Goal: Transaction & Acquisition: Purchase product/service

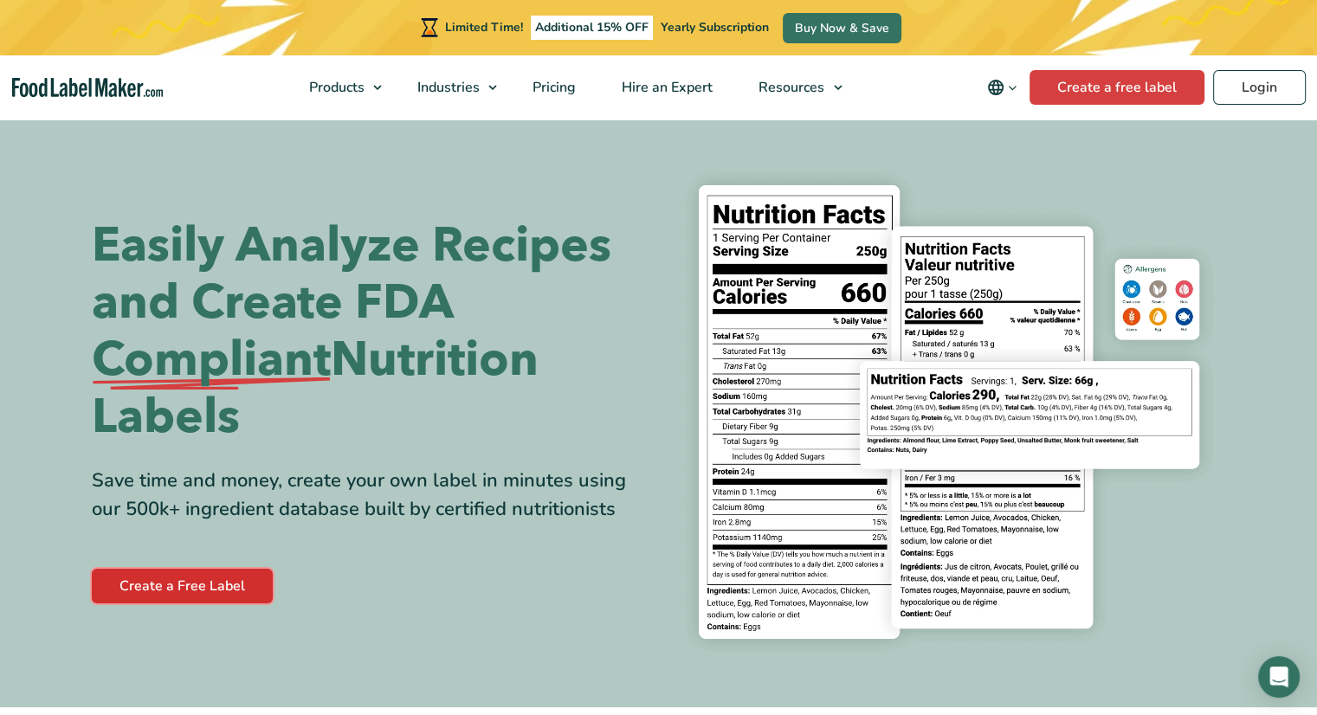
click at [210, 595] on link "Create a Free Label" at bounding box center [182, 586] width 181 height 35
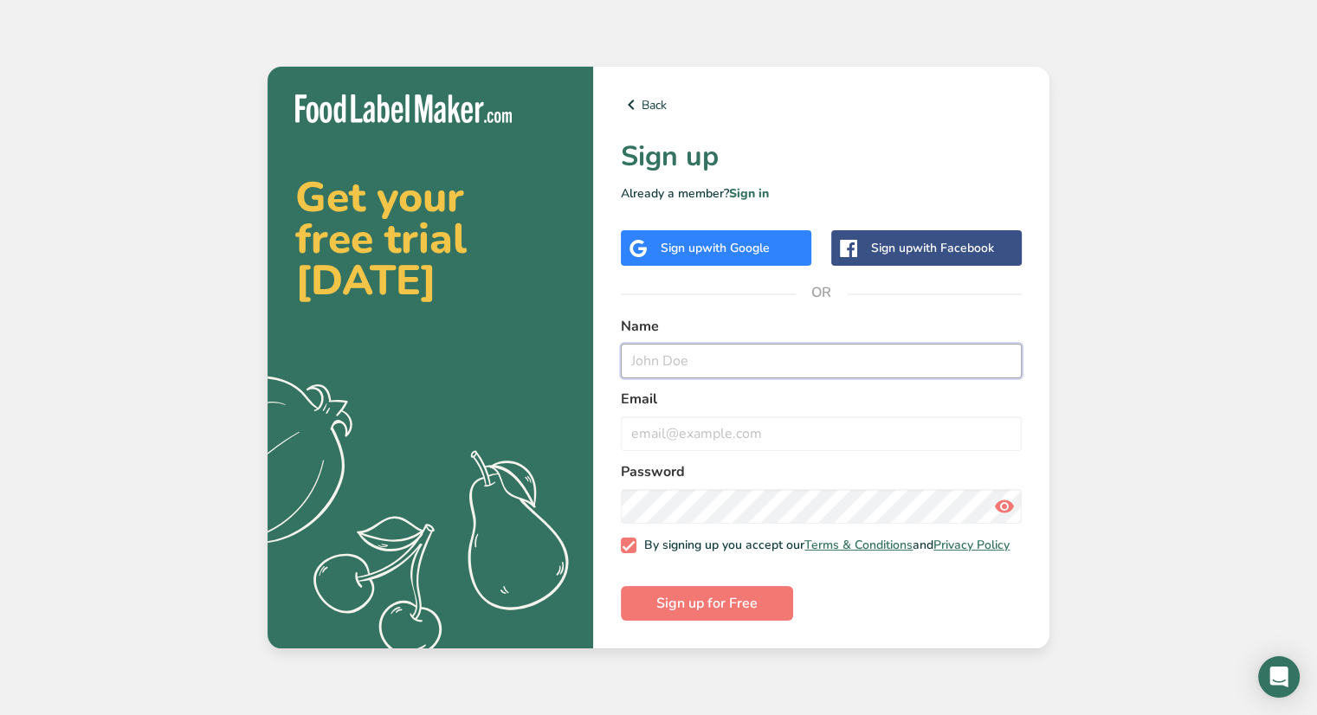
click at [716, 352] on input "text" at bounding box center [821, 361] width 401 height 35
type input "Brittney Runyon"
click at [742, 434] on input "email" at bounding box center [821, 433] width 401 height 35
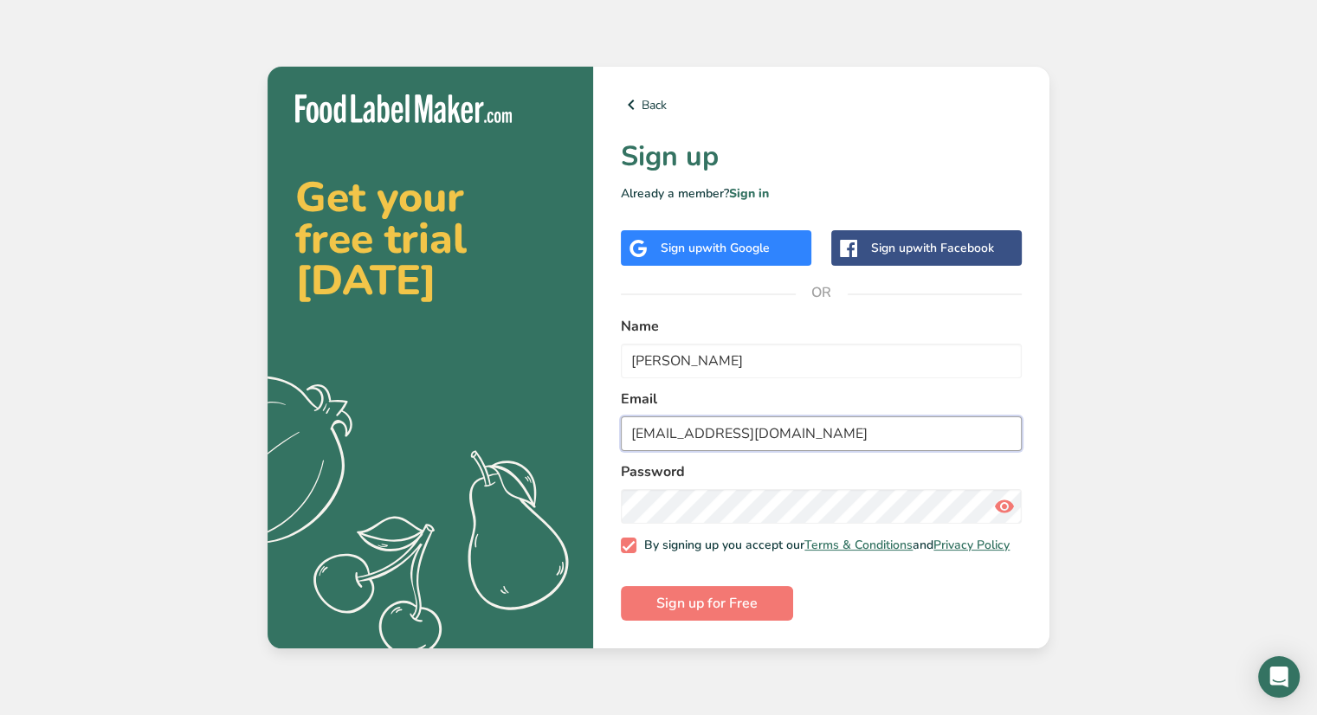
type input "Brittneyrunyon@icloud.com"
click at [887, 444] on input "Brittneyrunyon@icloud.com" at bounding box center [821, 433] width 401 height 35
click at [757, 611] on button "Sign up for Free" at bounding box center [707, 603] width 172 height 35
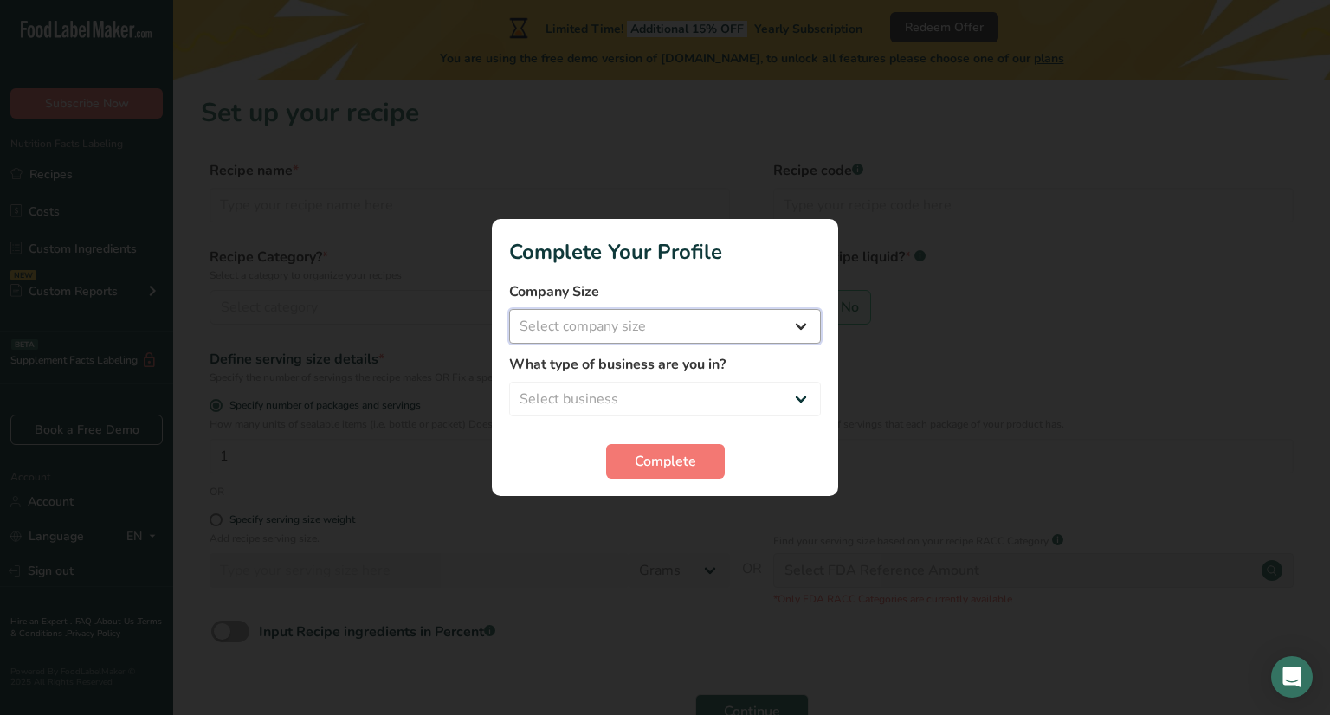
click at [684, 329] on select "Select company size Fewer than 10 Employees 10 to 50 Employees 51 to 500 Employ…" at bounding box center [665, 326] width 312 height 35
select select "1"
click at [509, 309] on select "Select company size Fewer than 10 Employees 10 to 50 Employees 51 to 500 Employ…" at bounding box center [665, 326] width 312 height 35
click at [650, 407] on select "Select business Packaged Food Manufacturer Restaurant & Cafe Bakery Meal Plans …" at bounding box center [665, 399] width 312 height 35
select select "3"
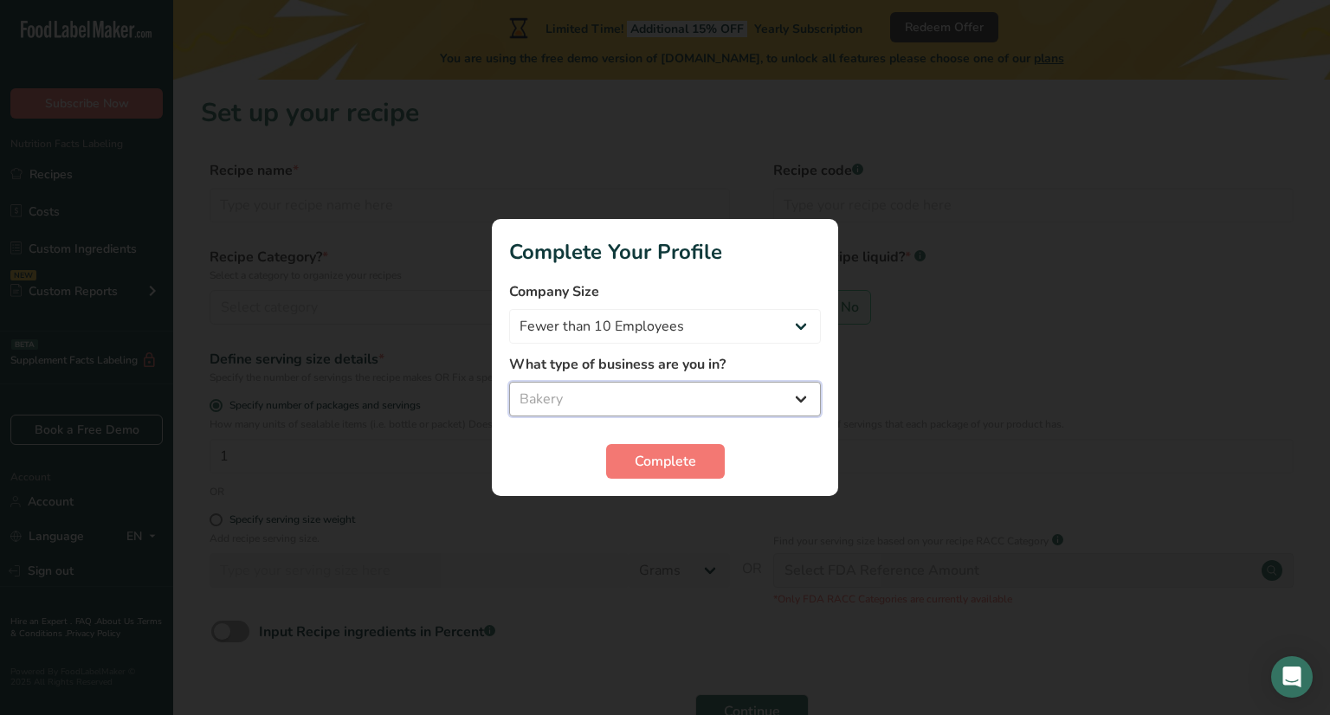
click at [509, 382] on select "Select business Packaged Food Manufacturer Restaurant & Cafe Bakery Meal Plans …" at bounding box center [665, 399] width 312 height 35
click at [680, 465] on span "Complete" at bounding box center [665, 461] width 61 height 21
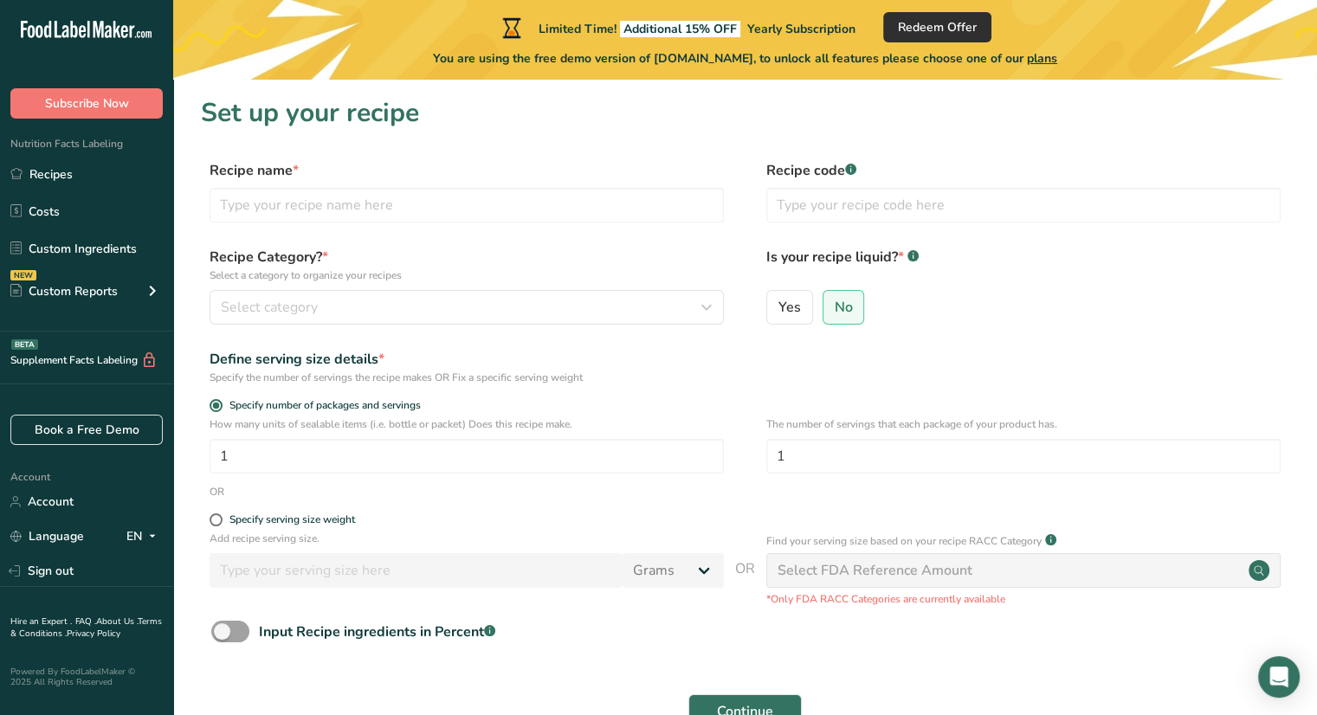
click at [935, 28] on span "Redeem Offer" at bounding box center [937, 27] width 79 height 18
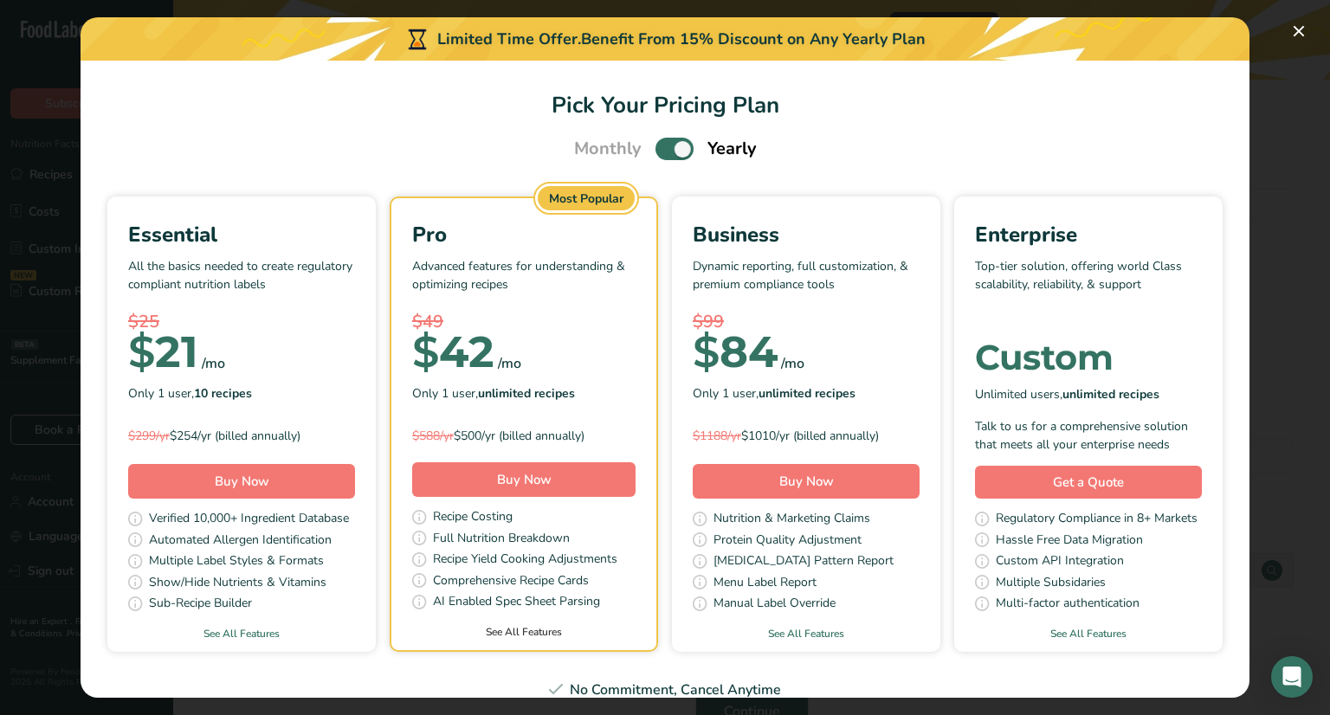
click at [651, 630] on link "See All Features" at bounding box center [523, 632] width 265 height 16
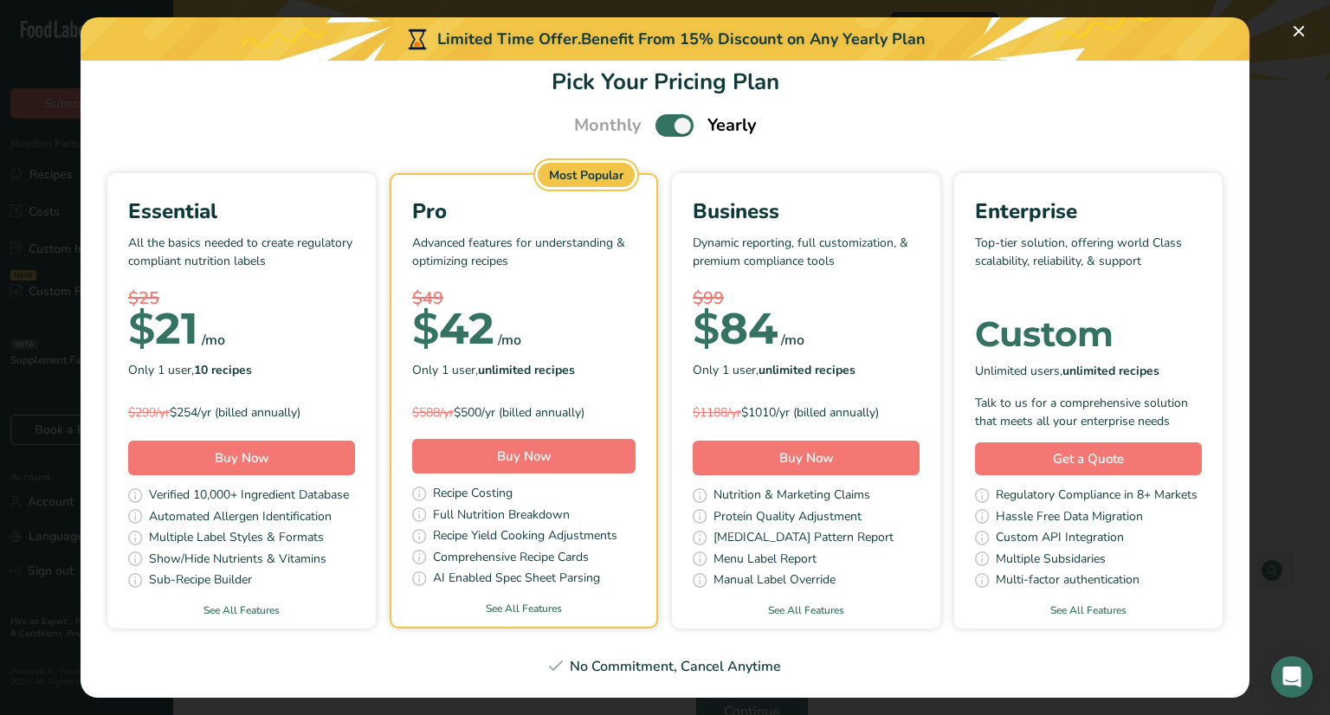
scroll to position [180, 0]
click at [656, 601] on link "See All Features" at bounding box center [523, 609] width 265 height 16
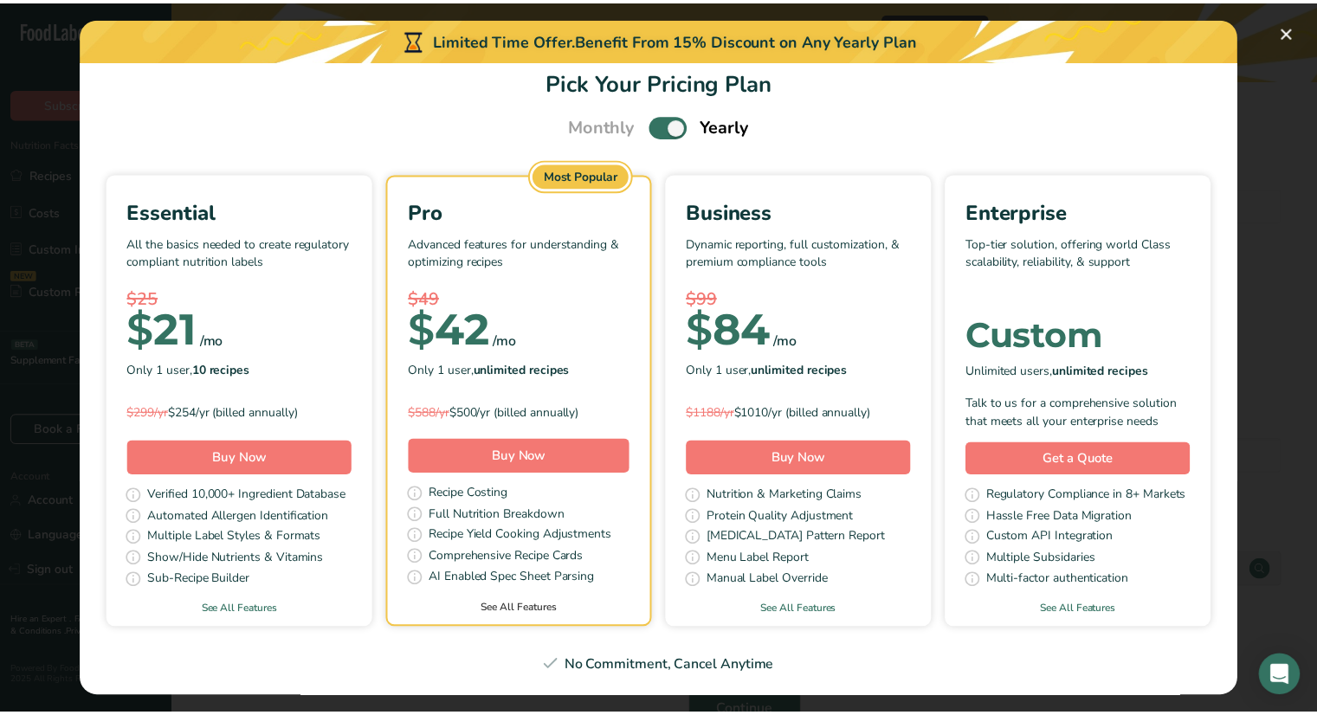
scroll to position [0, 0]
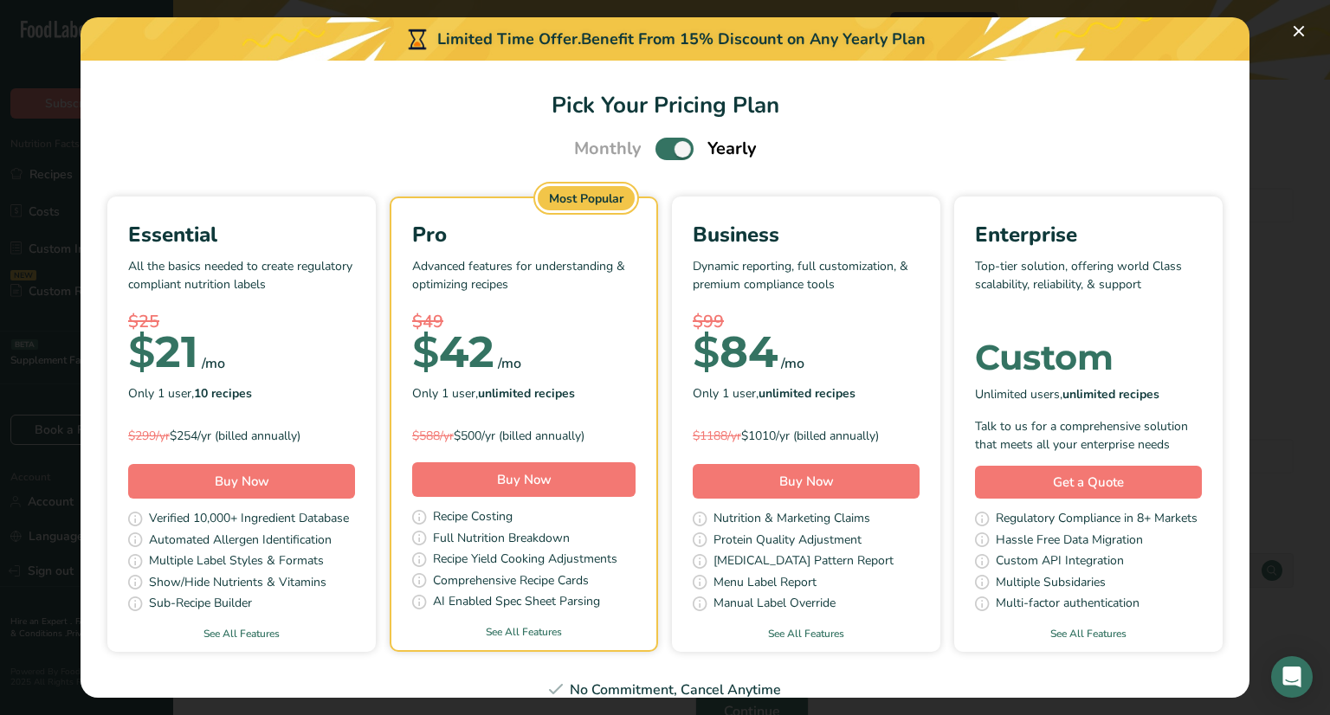
click at [1276, 382] on div "Pick Your Pricing Plan Modal" at bounding box center [665, 357] width 1330 height 715
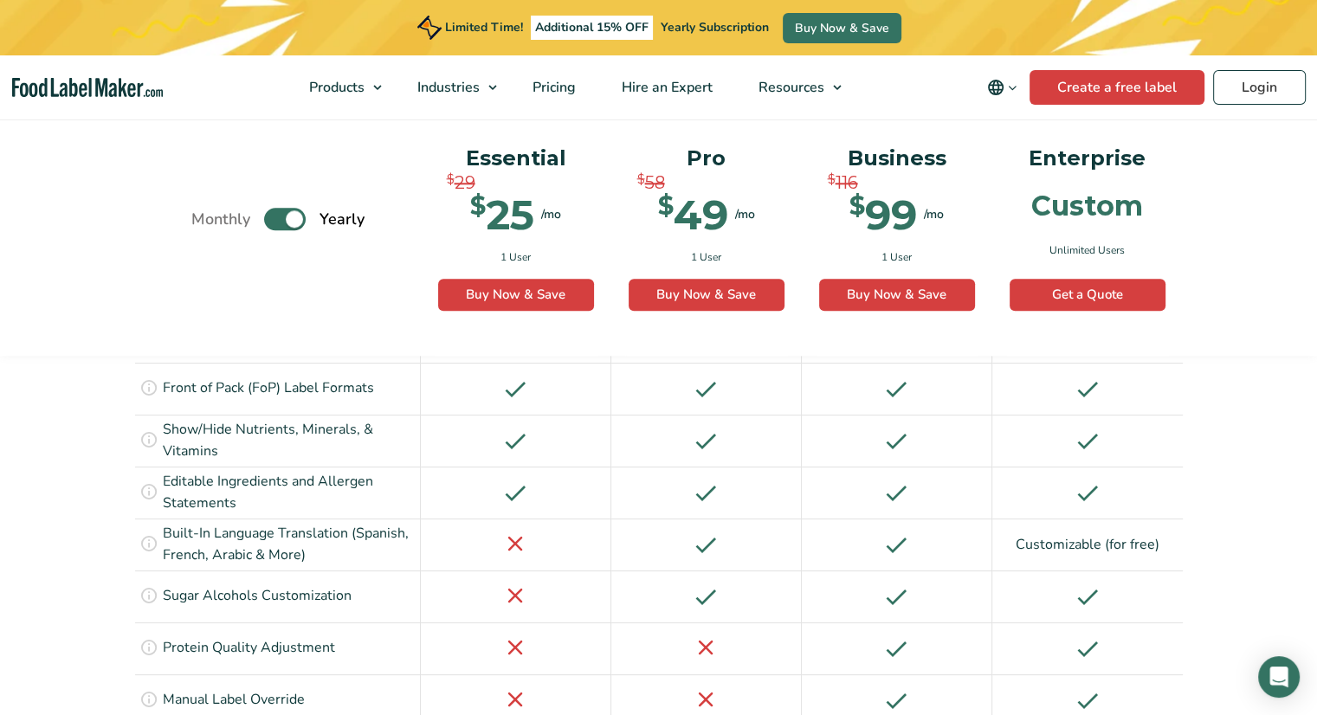
scroll to position [1950, 0]
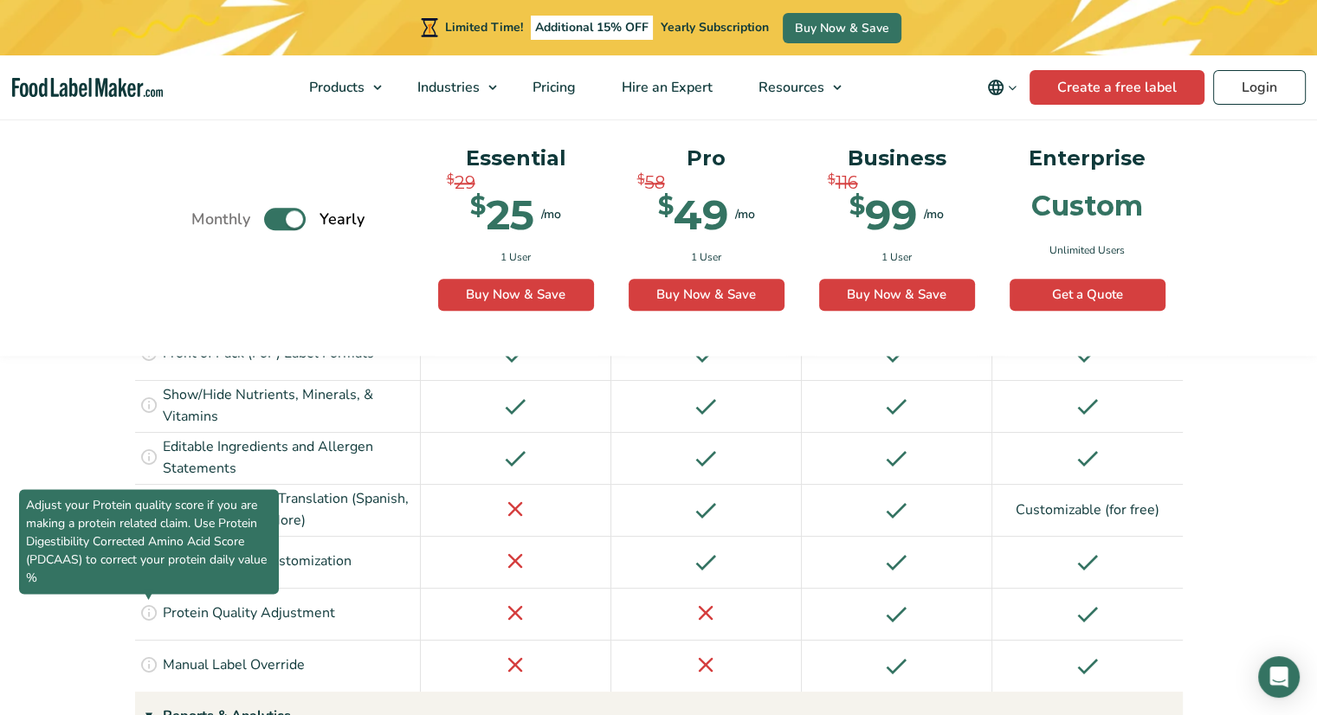
click at [146, 603] on icon at bounding box center [148, 612] width 19 height 19
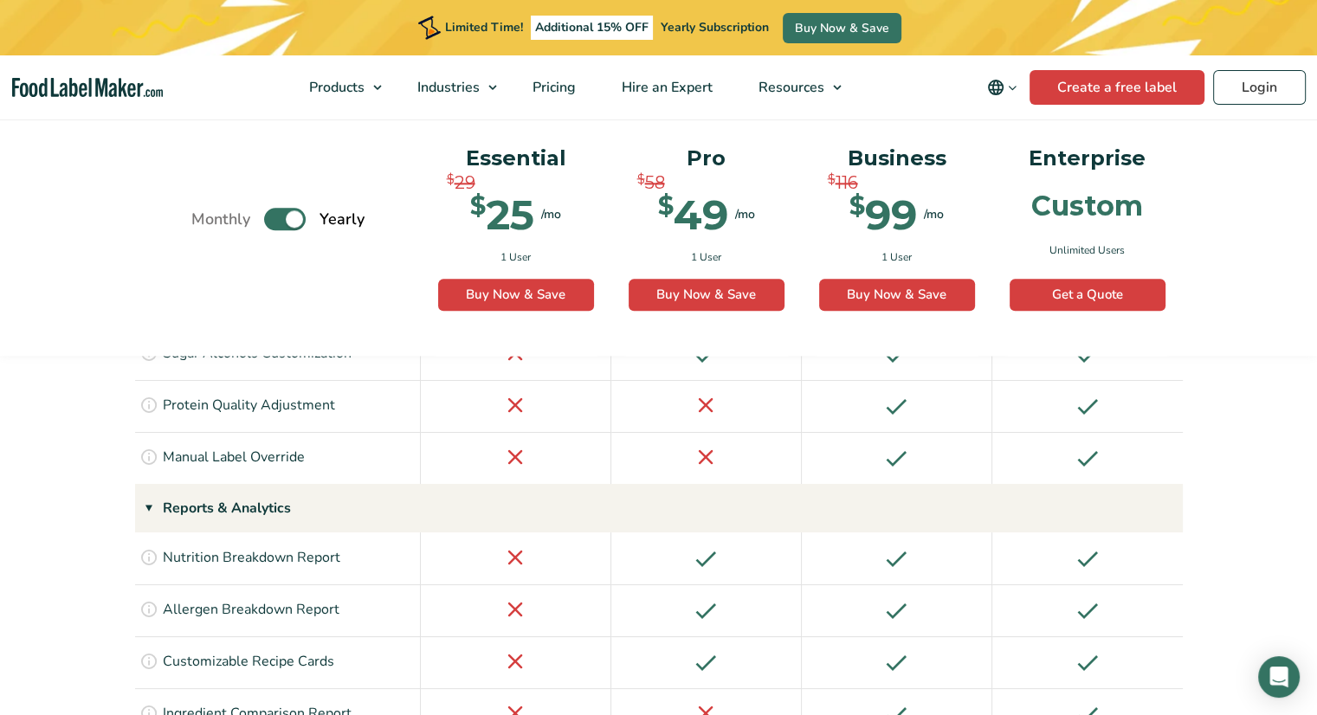
scroll to position [2123, 0]
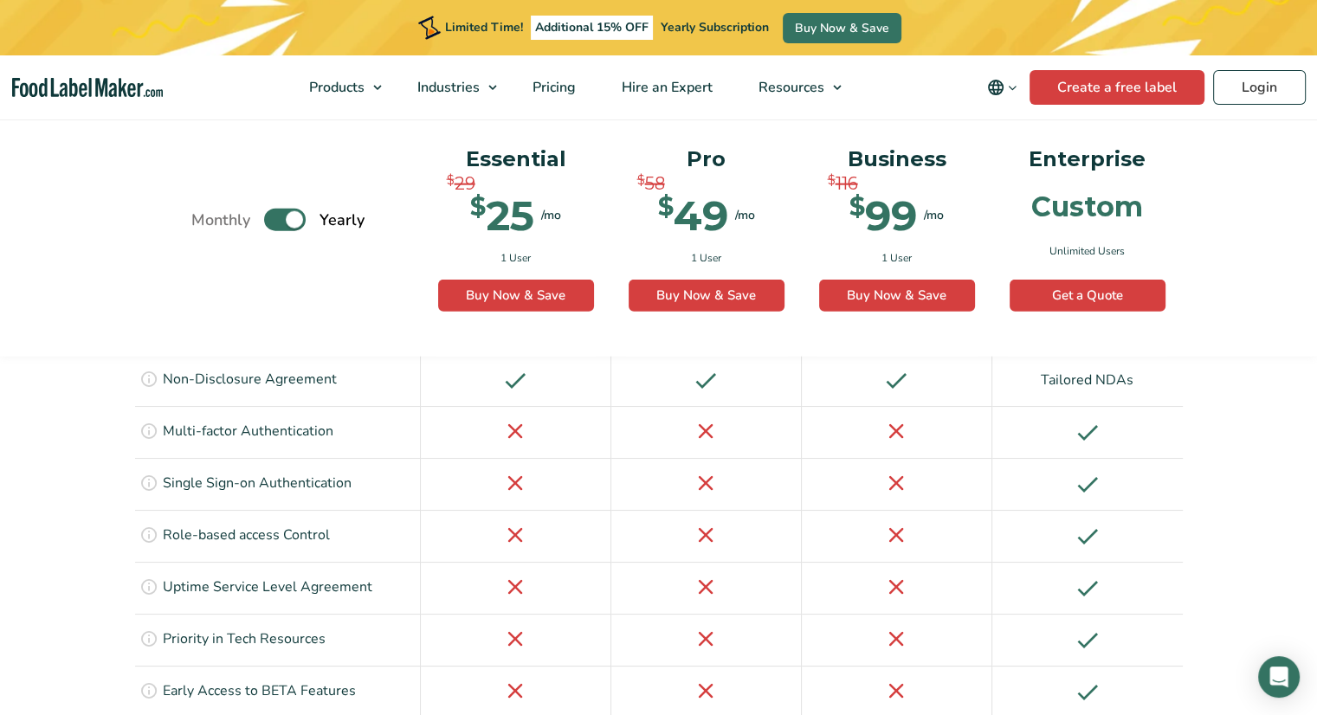
scroll to position [4132, 0]
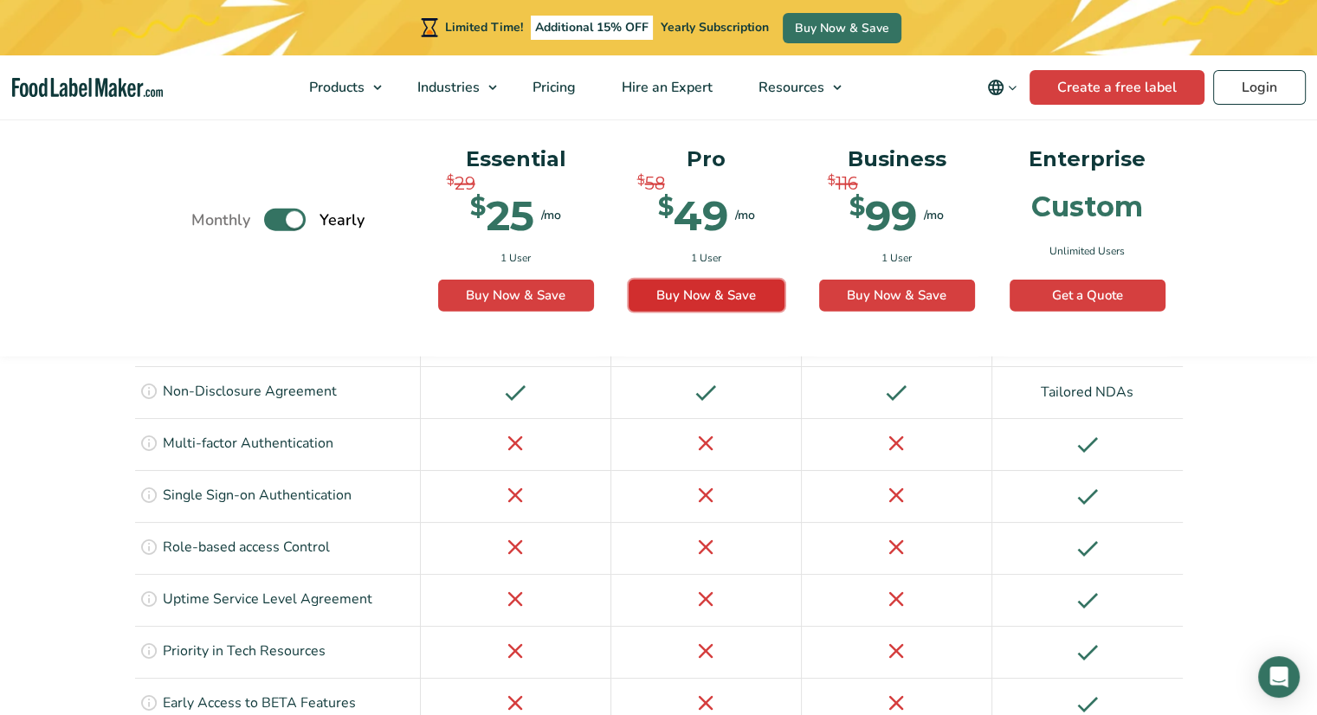
click at [748, 283] on link "Buy Now & Save" at bounding box center [707, 295] width 156 height 33
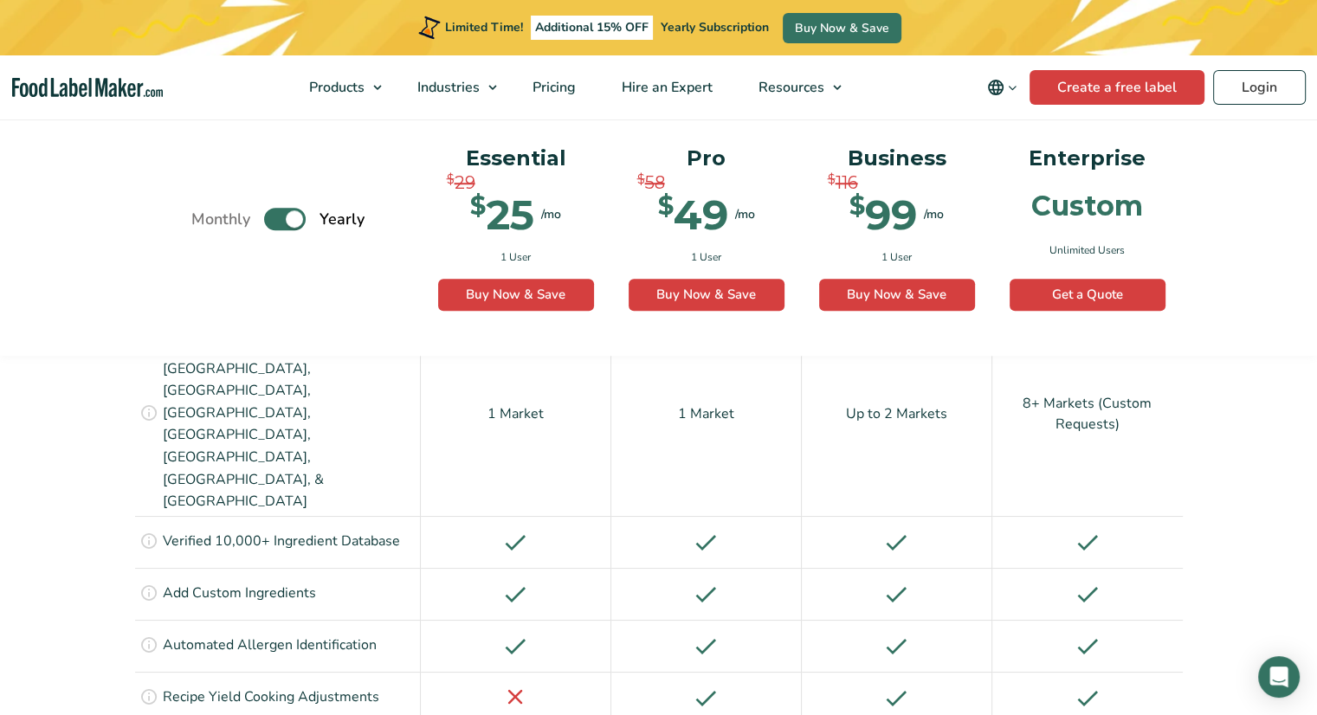
scroll to position [1455, 0]
click at [155, 686] on icon at bounding box center [148, 695] width 19 height 19
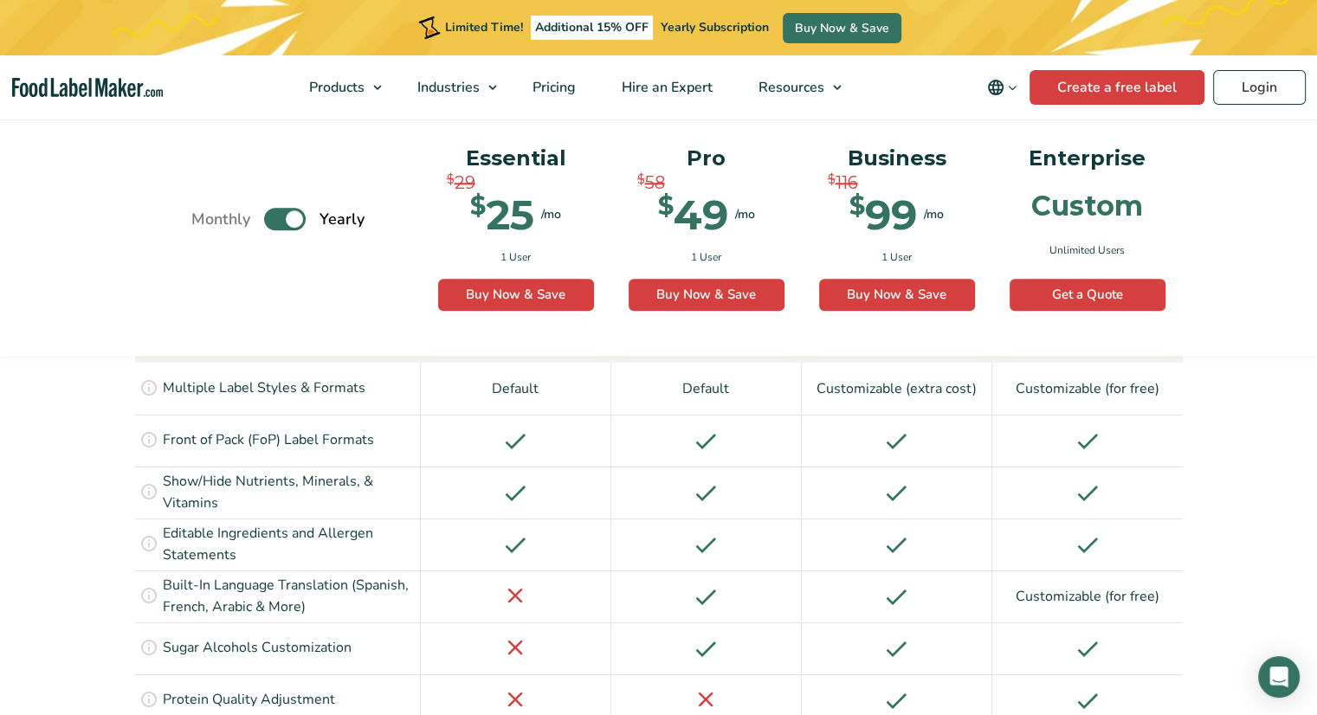
scroll to position [1887, 0]
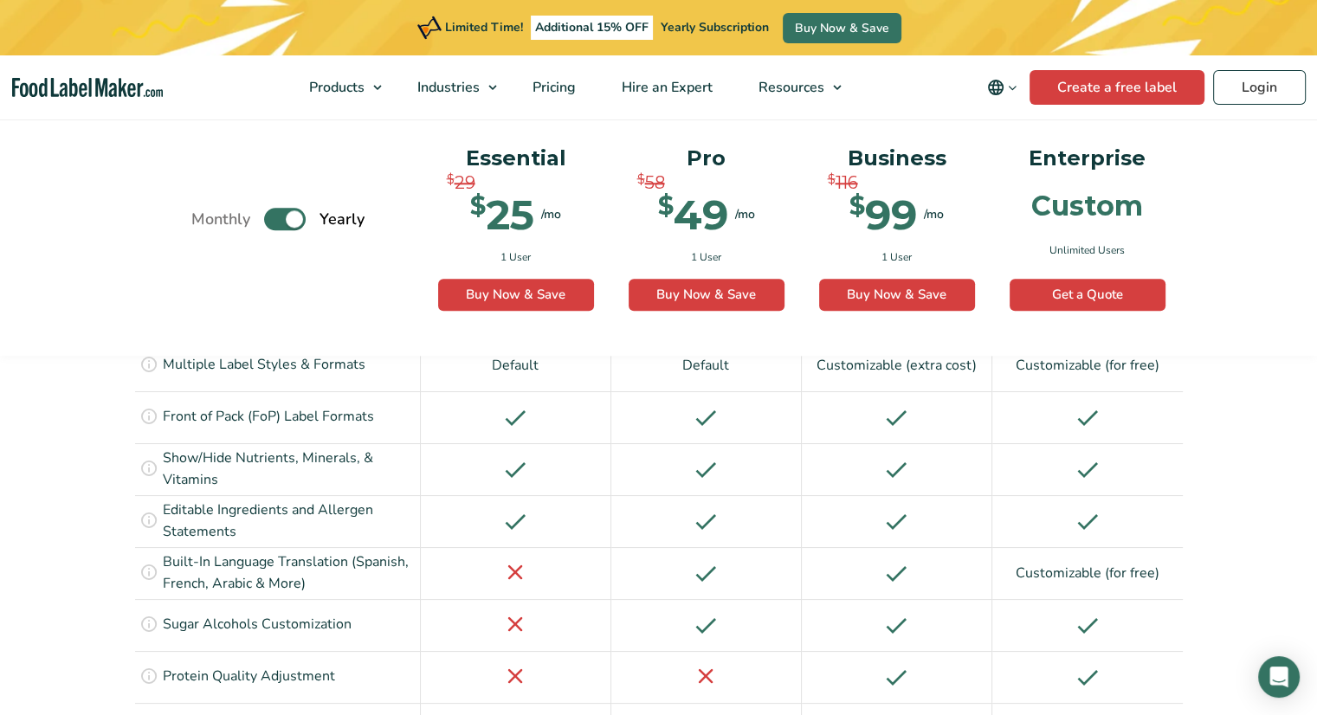
click at [156, 614] on icon at bounding box center [148, 623] width 19 height 19
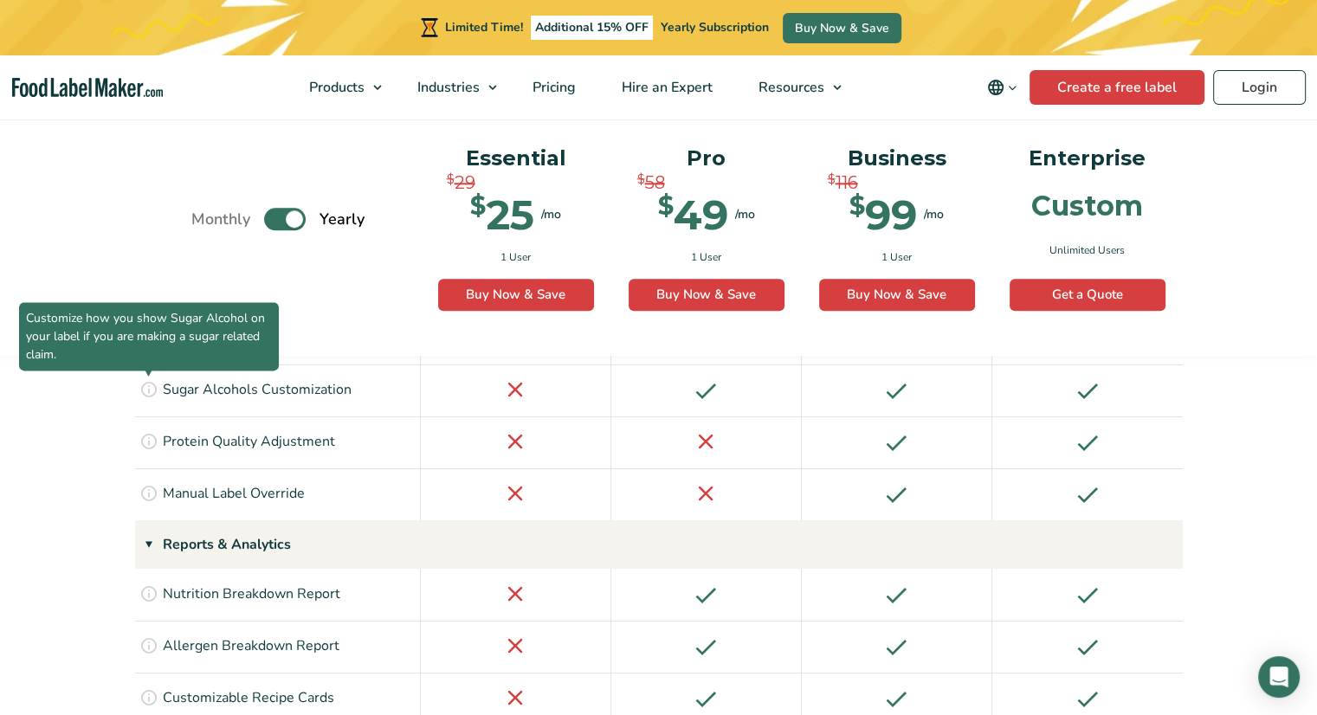
scroll to position [2120, 0]
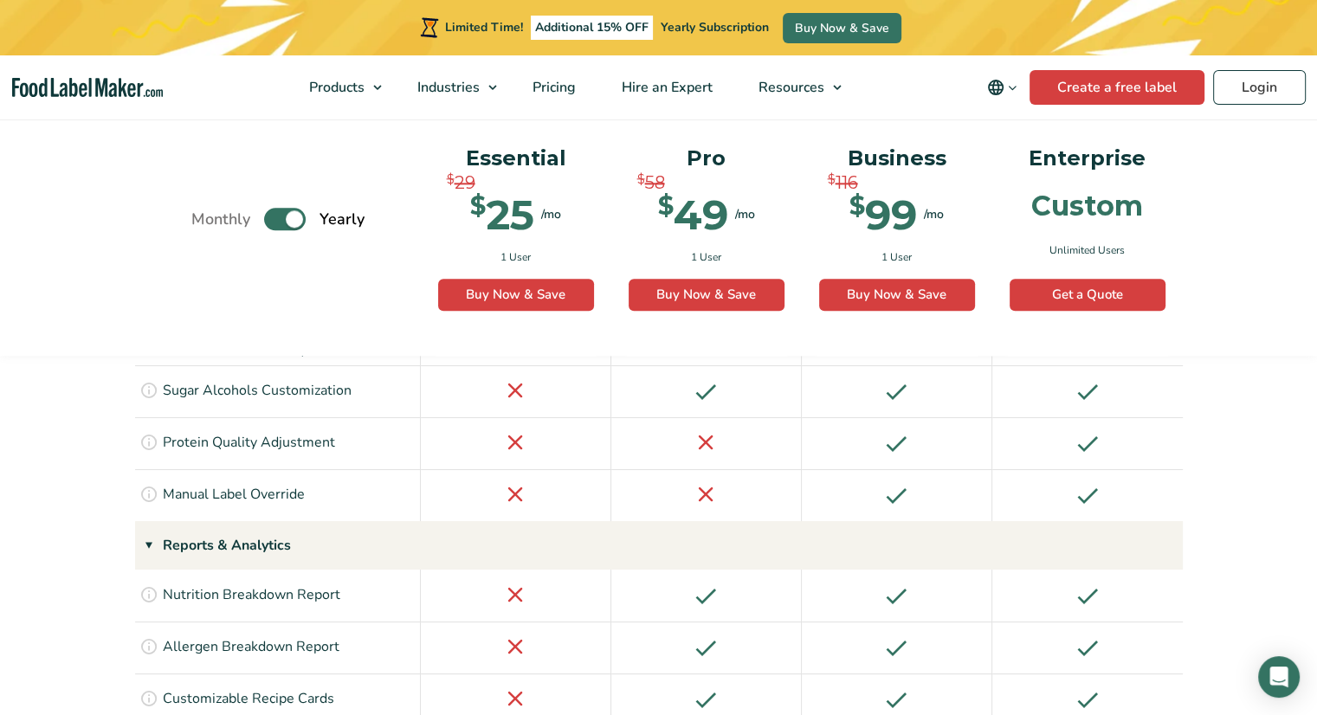
click at [139, 584] on icon at bounding box center [148, 593] width 19 height 19
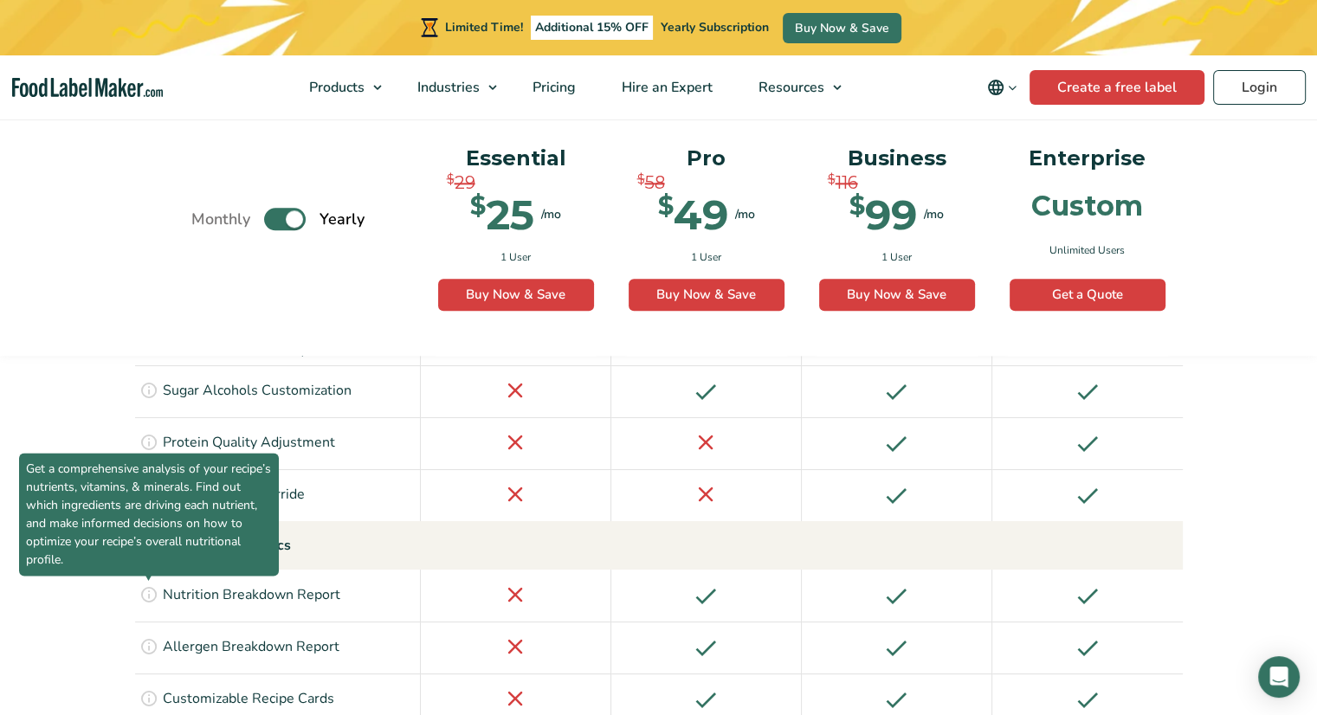
click at [151, 688] on icon at bounding box center [148, 697] width 19 height 19
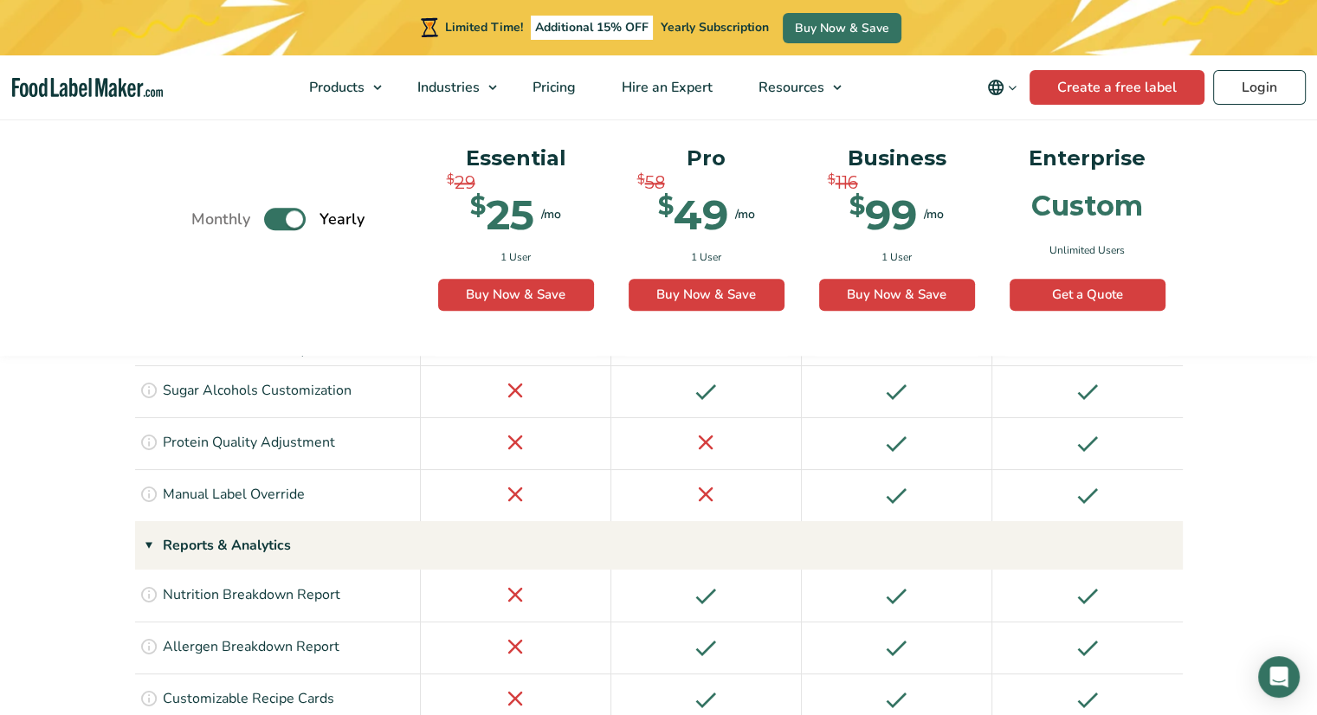
click at [152, 688] on icon at bounding box center [148, 697] width 19 height 19
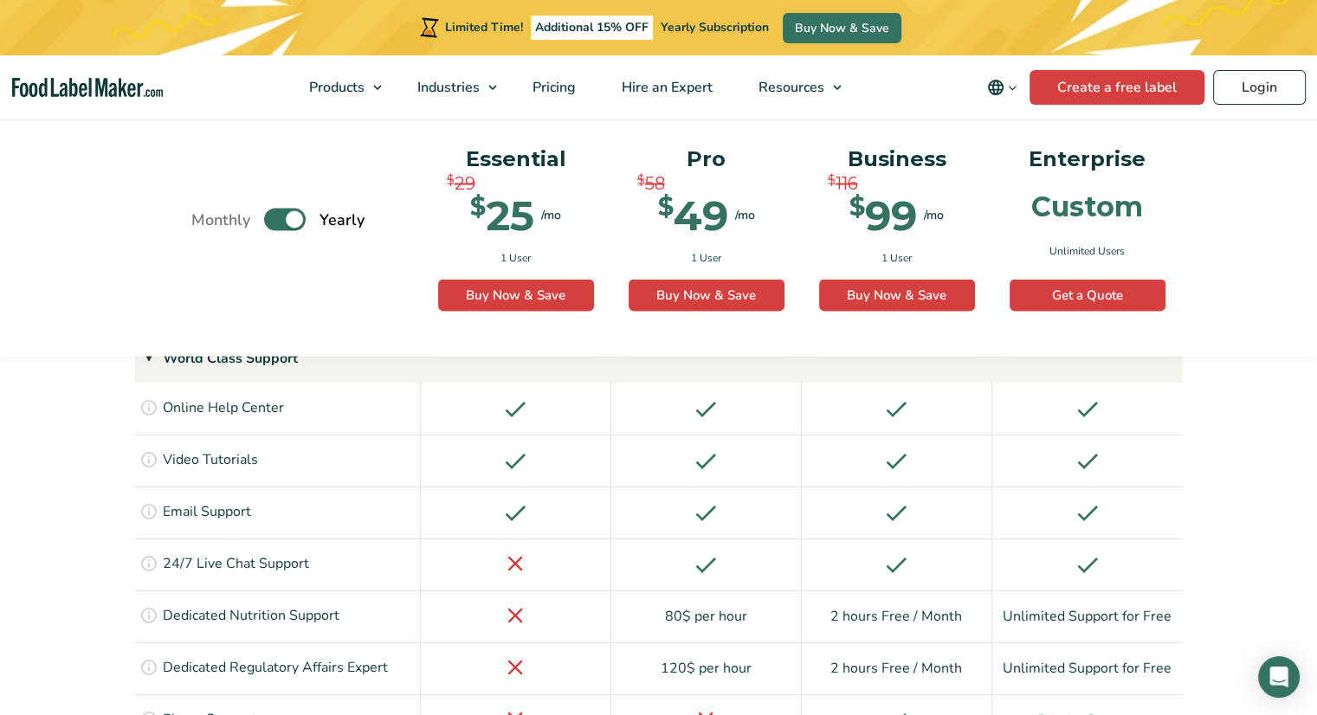
scroll to position [3419, 0]
